Goal: Task Accomplishment & Management: Manage account settings

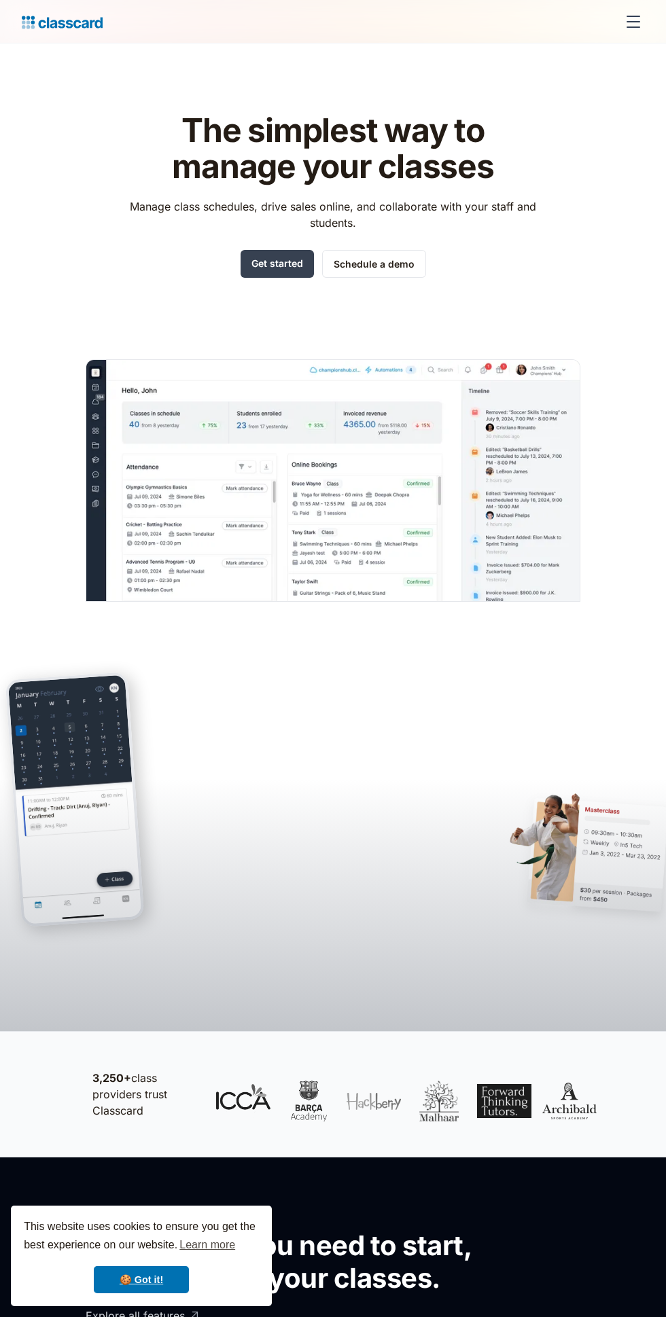
click at [256, 258] on link "Get started" at bounding box center [277, 264] width 73 height 28
click at [287, 263] on link "Get started" at bounding box center [277, 264] width 73 height 28
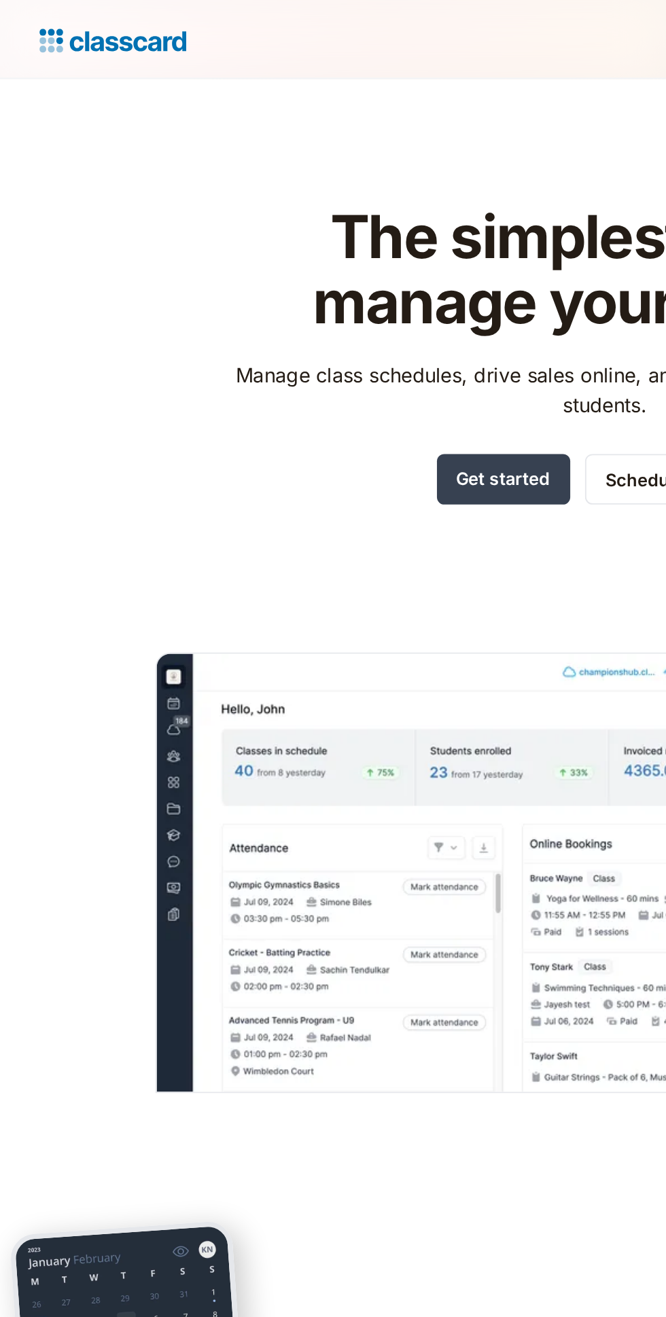
click at [35, 29] on img "home" at bounding box center [62, 22] width 81 height 19
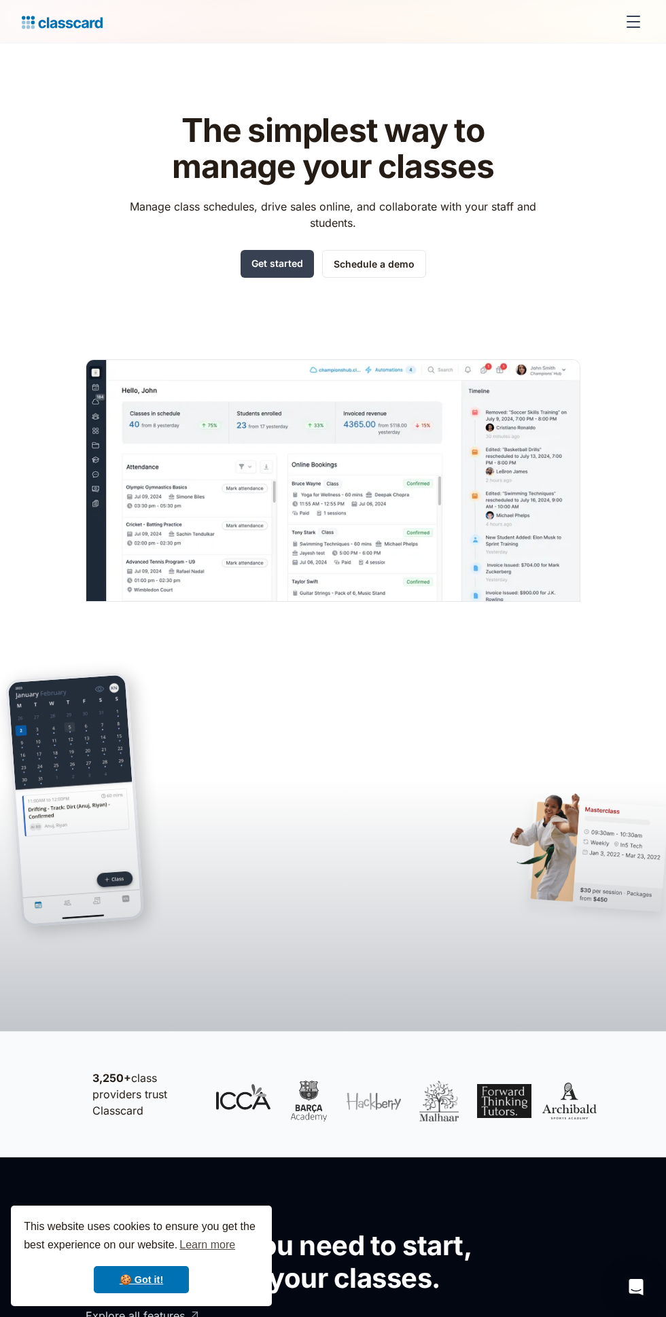
click at [633, 26] on div "menu" at bounding box center [633, 26] width 14 height 1
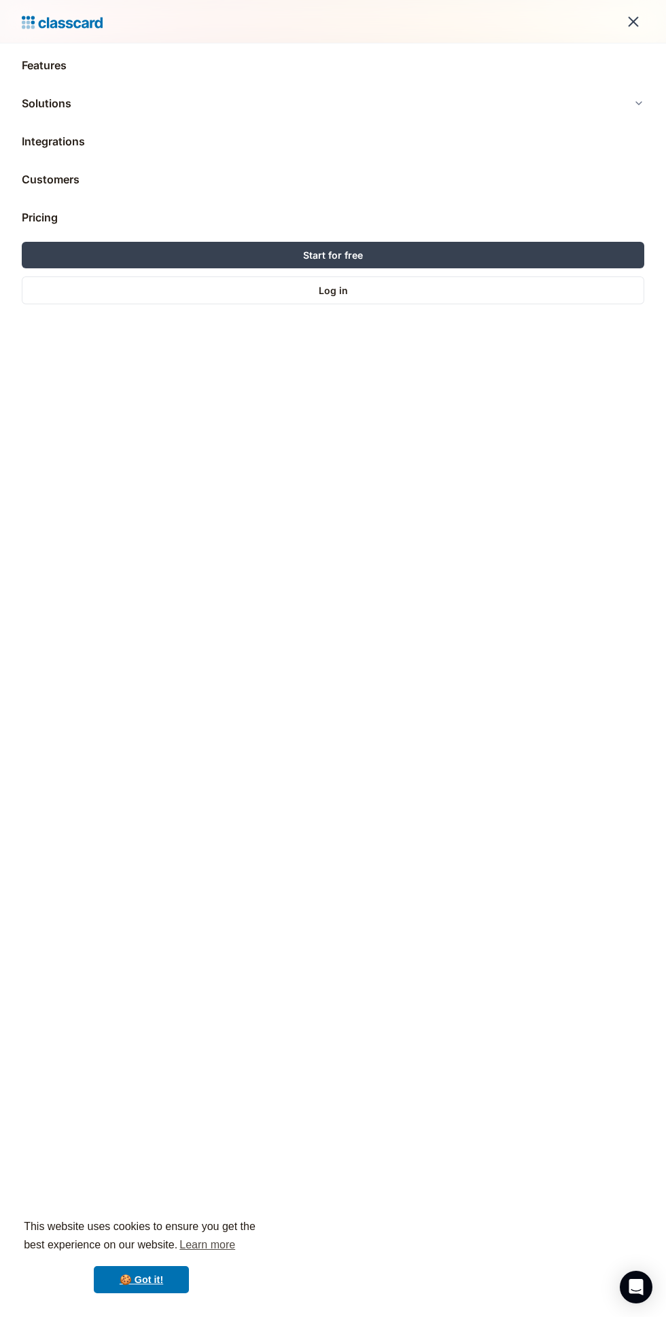
click at [440, 294] on link "Log in" at bounding box center [333, 291] width 622 height 28
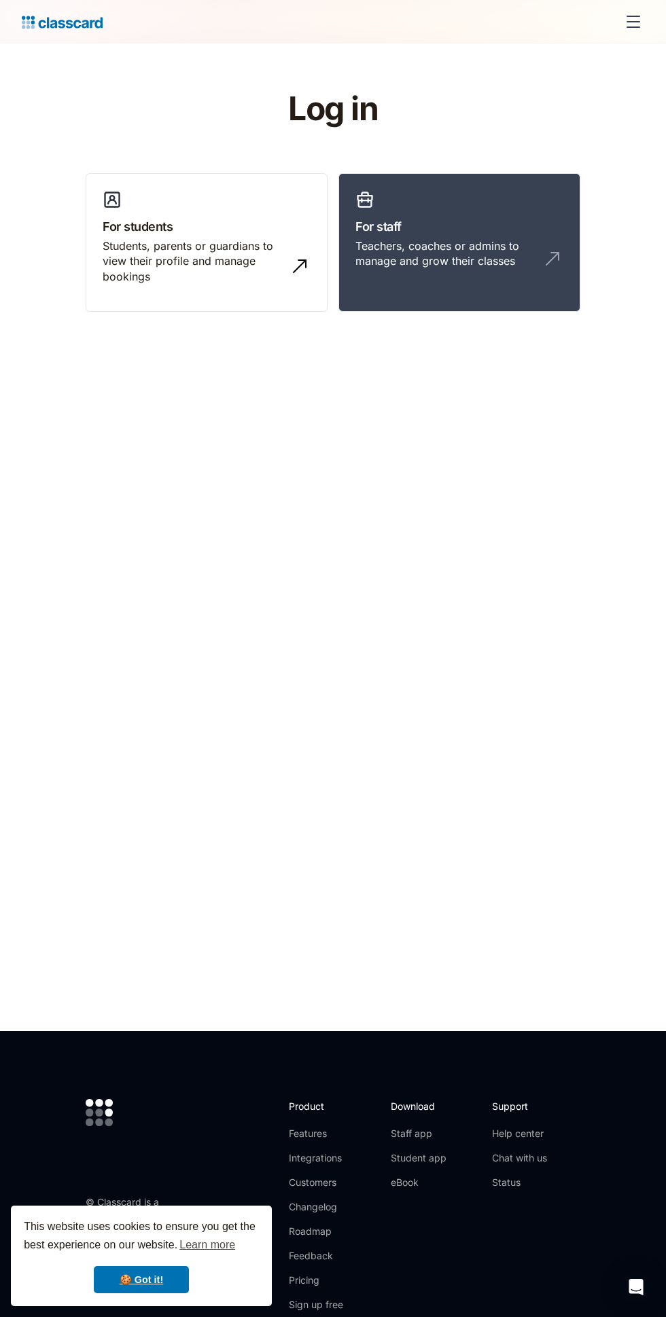
click at [492, 229] on h3 "For staff" at bounding box center [459, 226] width 208 height 18
